Goal: Task Accomplishment & Management: Use online tool/utility

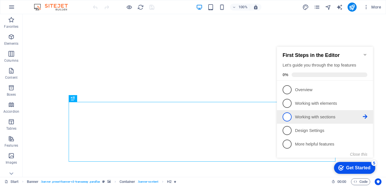
click at [288, 117] on span "3" at bounding box center [286, 116] width 9 height 9
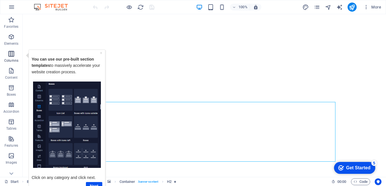
click at [11, 56] on icon "button" at bounding box center [11, 53] width 7 height 7
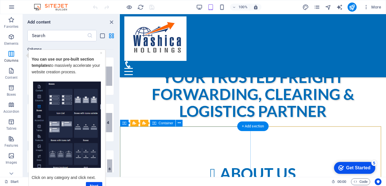
scroll to position [311, 0]
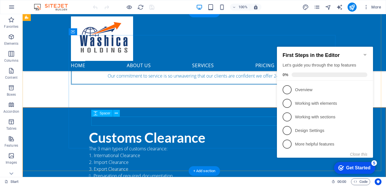
scroll to position [537, 0]
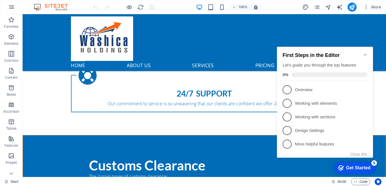
click at [365, 52] on icon "Minimize checklist" at bounding box center [365, 54] width 5 height 5
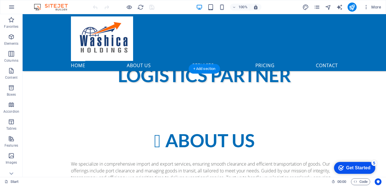
scroll to position [282, 0]
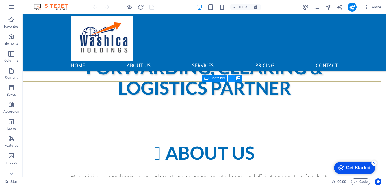
click at [230, 76] on icon at bounding box center [230, 78] width 3 height 6
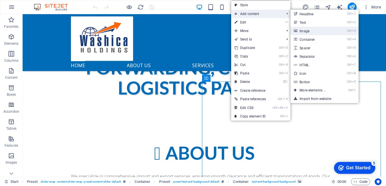
drag, startPoint x: 306, startPoint y: 31, endPoint x: 181, endPoint y: 17, distance: 125.9
click at [306, 31] on link "Ctrl 3 Image" at bounding box center [313, 31] width 47 height 8
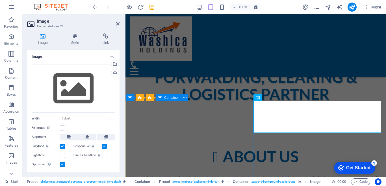
scroll to position [300, 0]
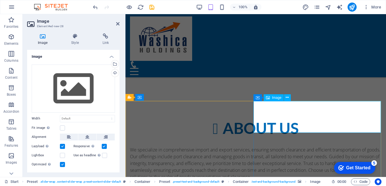
click at [276, 97] on span "Image" at bounding box center [276, 97] width 9 height 3
click at [287, 97] on icon at bounding box center [287, 97] width 3 height 6
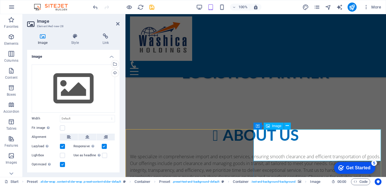
scroll to position [271, 0]
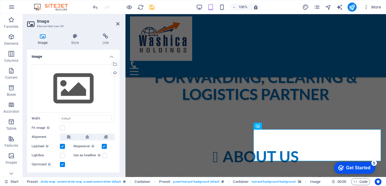
click at [40, 35] on icon at bounding box center [42, 36] width 31 height 6
click at [42, 36] on icon at bounding box center [42, 36] width 31 height 6
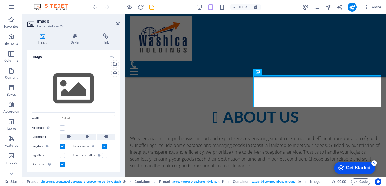
scroll to position [328, 0]
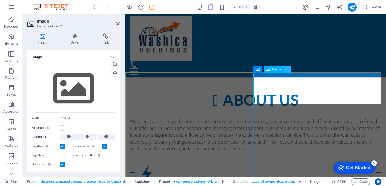
click at [288, 68] on icon at bounding box center [287, 69] width 3 height 6
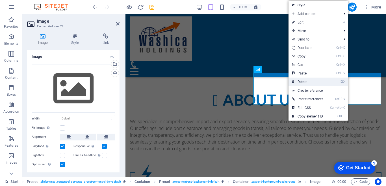
click at [304, 80] on link "⌦ Delete" at bounding box center [307, 81] width 38 height 8
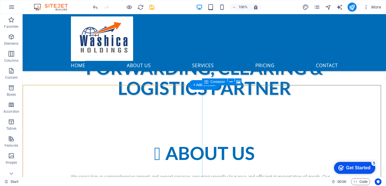
scroll to position [282, 0]
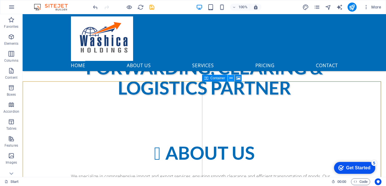
click at [230, 77] on icon at bounding box center [230, 78] width 3 height 6
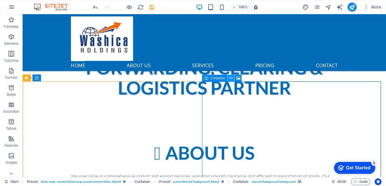
click at [231, 78] on icon at bounding box center [230, 78] width 3 height 6
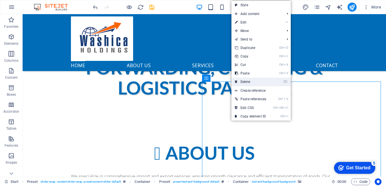
click at [247, 81] on link "⌦ Delete" at bounding box center [250, 81] width 38 height 8
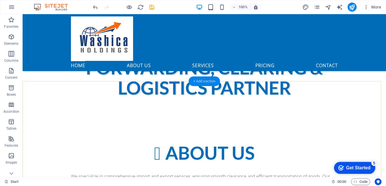
click at [204, 80] on div "+ Add section" at bounding box center [204, 81] width 31 height 10
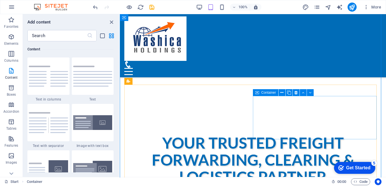
scroll to position [187, 0]
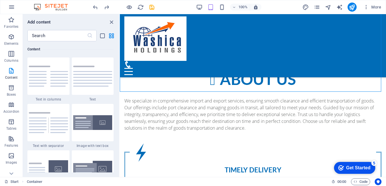
scroll to position [366, 0]
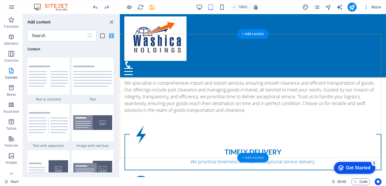
click at [253, 157] on div "+ Add section" at bounding box center [252, 158] width 31 height 10
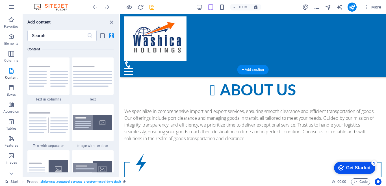
scroll to position [310, 0]
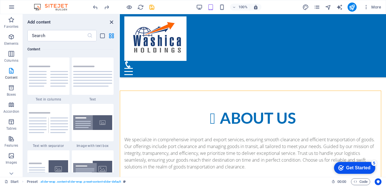
click at [110, 21] on icon "close panel" at bounding box center [111, 22] width 6 height 6
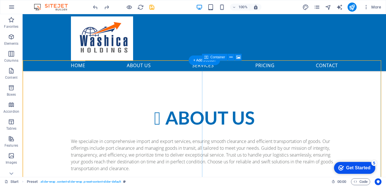
scroll to position [289, 0]
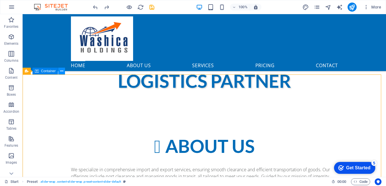
click at [60, 71] on icon at bounding box center [61, 71] width 3 height 6
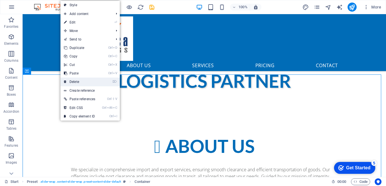
click at [78, 81] on link "⌦ Delete" at bounding box center [79, 81] width 38 height 8
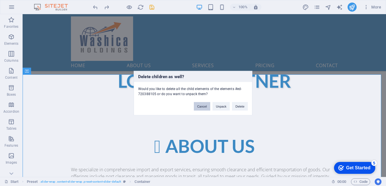
click at [201, 106] on button "Cancel" at bounding box center [202, 106] width 16 height 8
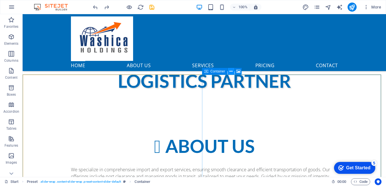
click at [231, 71] on icon at bounding box center [230, 71] width 3 height 6
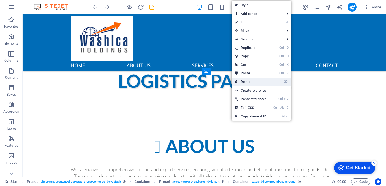
click at [247, 81] on link "⌦ Delete" at bounding box center [251, 81] width 38 height 8
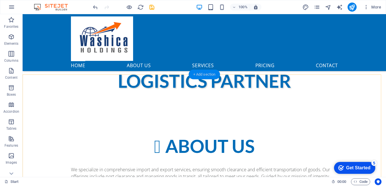
click at [208, 75] on div "+ Add section" at bounding box center [204, 74] width 31 height 10
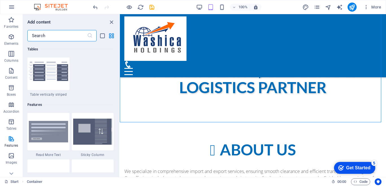
scroll to position [2259, 0]
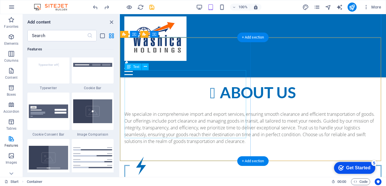
scroll to position [363, 0]
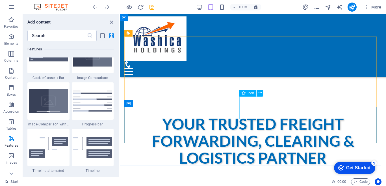
scroll to position [236, 0]
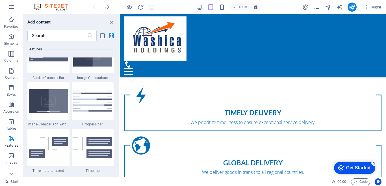
scroll to position [377, 0]
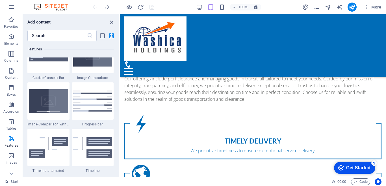
drag, startPoint x: 113, startPoint y: 21, endPoint x: 89, endPoint y: 8, distance: 26.9
click at [113, 21] on icon "close panel" at bounding box center [111, 22] width 6 height 6
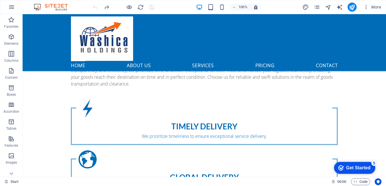
scroll to position [383, 0]
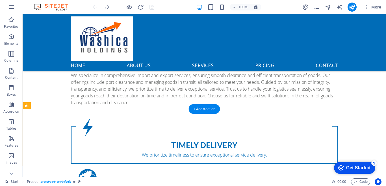
drag, startPoint x: 229, startPoint y: 123, endPoint x: 359, endPoint y: 119, distance: 130.0
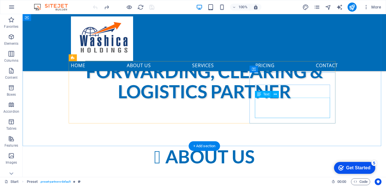
scroll to position [214, 0]
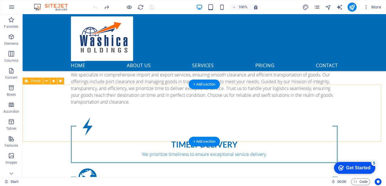
scroll to position [412, 0]
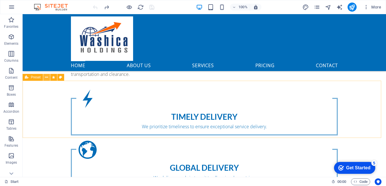
click at [46, 77] on icon at bounding box center [46, 77] width 3 height 6
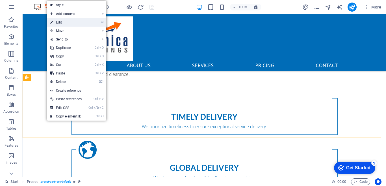
drag, startPoint x: 69, startPoint y: 21, endPoint x: 135, endPoint y: 113, distance: 112.9
click at [69, 21] on link "⏎ Edit" at bounding box center [66, 22] width 38 height 8
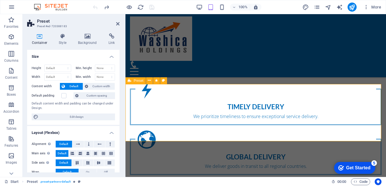
scroll to position [440, 0]
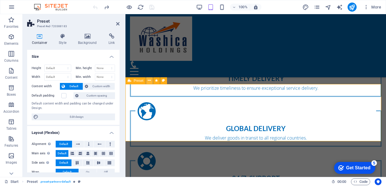
click at [148, 80] on icon at bounding box center [149, 80] width 3 height 6
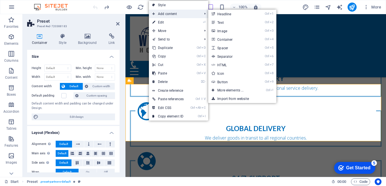
click at [177, 14] on span "Add content" at bounding box center [174, 14] width 51 height 8
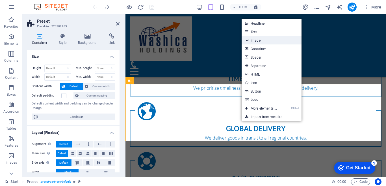
click at [257, 40] on link "Image" at bounding box center [271, 40] width 60 height 8
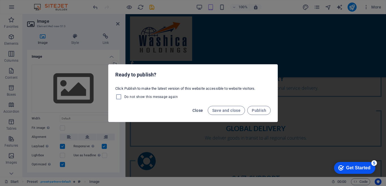
click at [197, 113] on button "Close" at bounding box center [197, 110] width 15 height 9
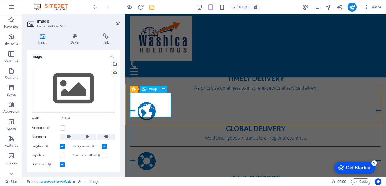
click at [149, 89] on span "Image" at bounding box center [152, 88] width 9 height 3
click at [151, 88] on span "Image" at bounding box center [152, 88] width 9 height 3
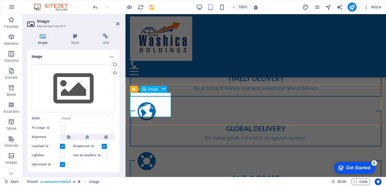
click at [151, 88] on span "Image" at bounding box center [152, 88] width 9 height 3
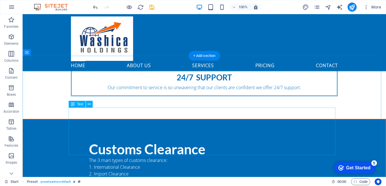
scroll to position [694, 0]
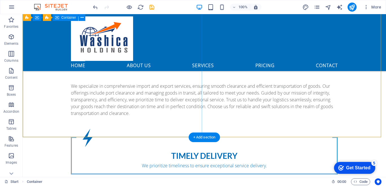
scroll to position [355, 0]
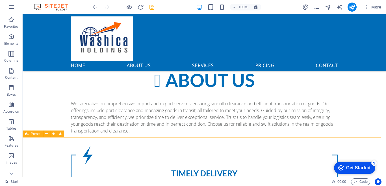
drag, startPoint x: 190, startPoint y: 119, endPoint x: 26, endPoint y: 134, distance: 165.1
click at [26, 134] on icon at bounding box center [27, 133] width 4 height 7
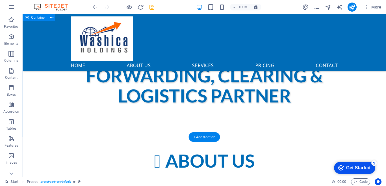
scroll to position [214, 0]
